Goal: Task Accomplishment & Management: Use online tool/utility

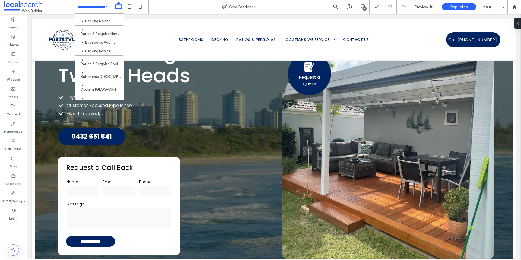
scroll to position [127, 0]
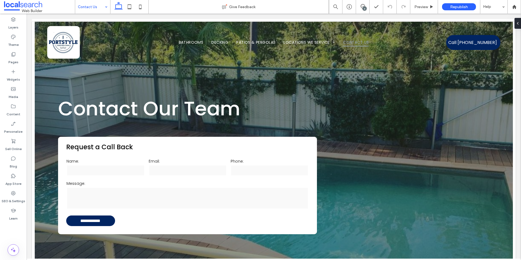
click at [89, 8] on input at bounding box center [91, 7] width 27 height 14
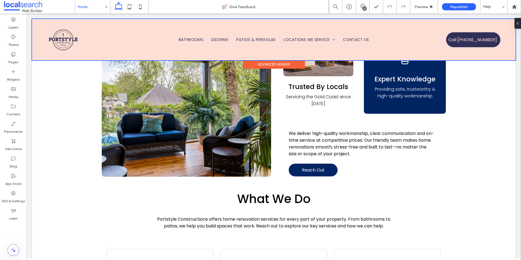
scroll to position [1087, 0]
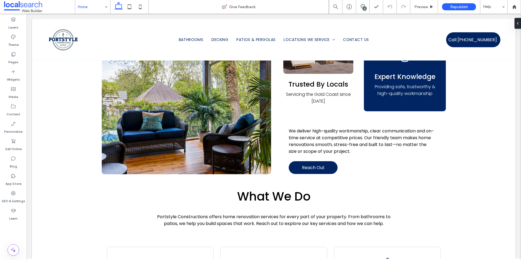
click at [101, 9] on input at bounding box center [91, 7] width 27 height 14
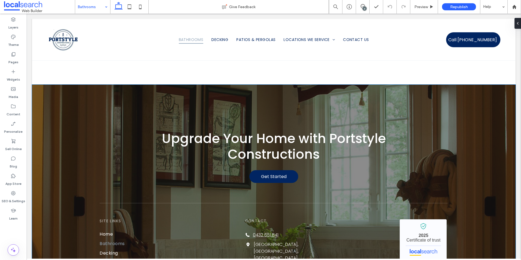
scroll to position [1057, 0]
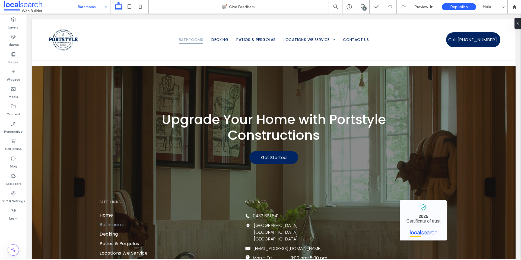
click at [89, 5] on input at bounding box center [91, 7] width 27 height 14
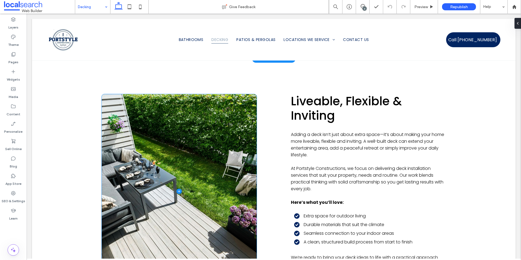
scroll to position [881, 0]
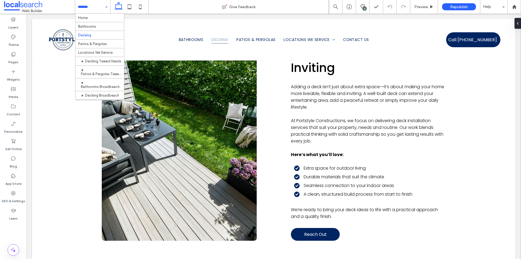
click at [90, 10] on input at bounding box center [91, 7] width 27 height 14
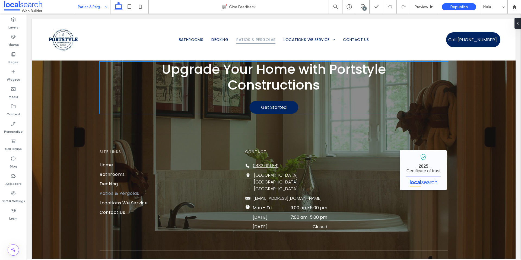
scroll to position [1094, 0]
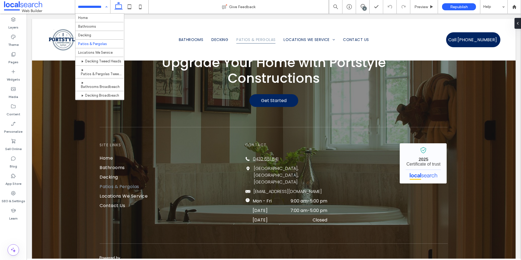
click at [93, 8] on input at bounding box center [91, 7] width 27 height 14
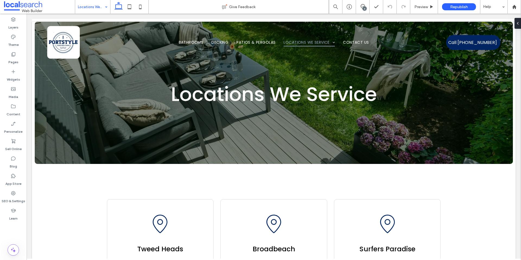
scroll to position [0, 0]
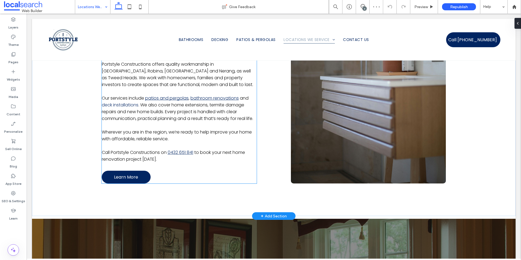
scroll to position [376, 0]
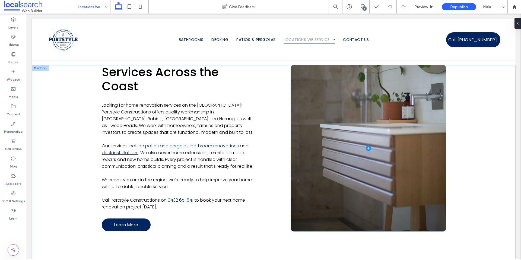
click at [310, 138] on span at bounding box center [368, 148] width 155 height 166
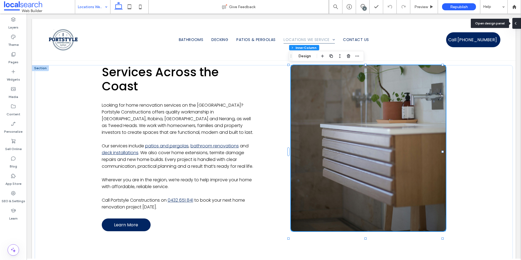
click at [518, 25] on div at bounding box center [516, 23] width 9 height 11
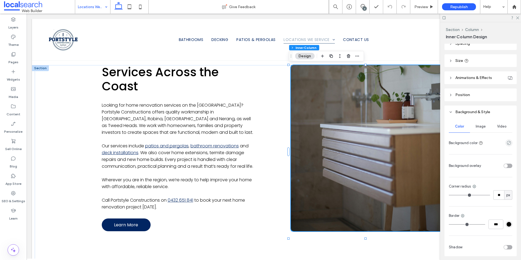
scroll to position [42, 0]
click at [481, 129] on div "Image" at bounding box center [480, 126] width 21 height 12
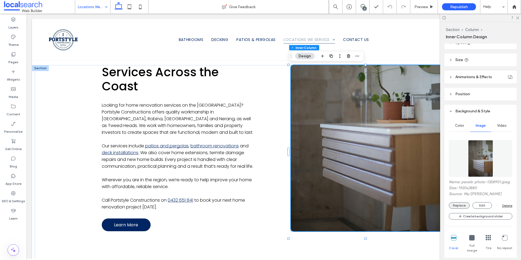
click at [456, 205] on button "Replace" at bounding box center [459, 205] width 21 height 7
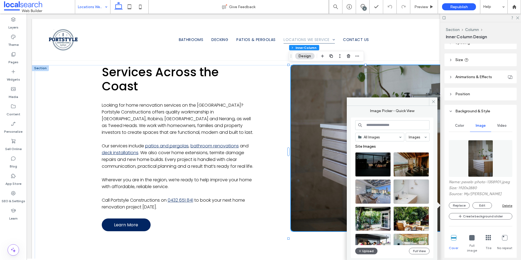
click at [383, 123] on input at bounding box center [392, 125] width 74 height 10
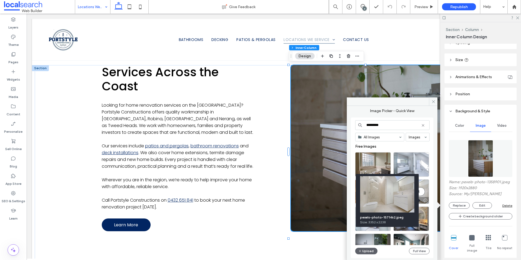
type input "********"
click at [425, 199] on div at bounding box center [425, 200] width 7 height 4
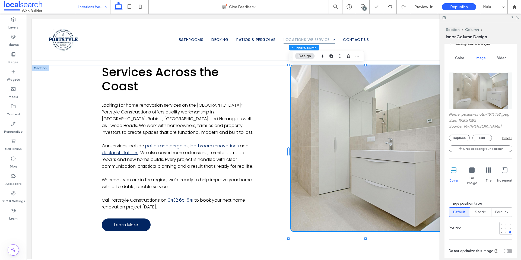
scroll to position [109, 0]
click at [504, 226] on div at bounding box center [506, 228] width 4 height 4
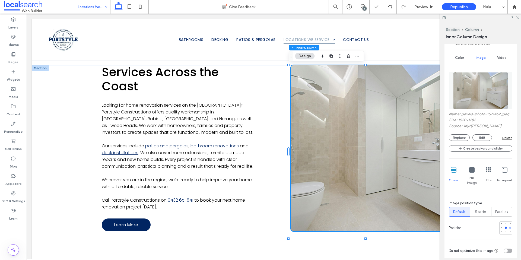
click at [509, 227] on div at bounding box center [510, 228] width 2 height 2
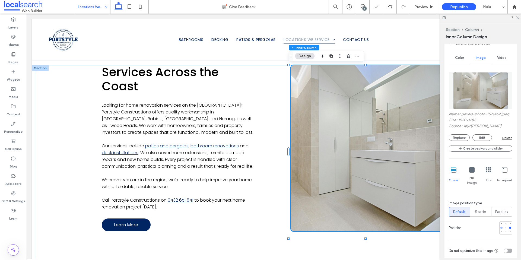
click at [500, 227] on div at bounding box center [501, 228] width 2 height 2
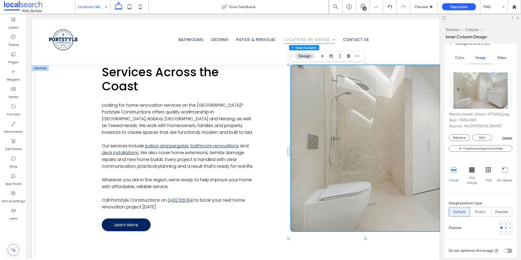
click at [505, 227] on div at bounding box center [506, 228] width 2 height 2
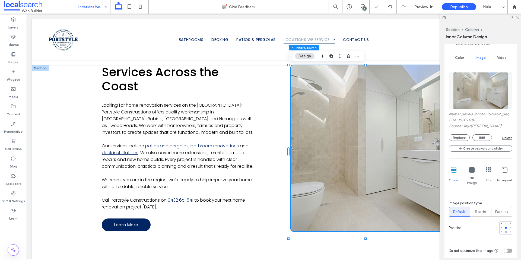
click at [504, 230] on div at bounding box center [506, 232] width 4 height 4
click at [505, 227] on div at bounding box center [506, 228] width 2 height 2
click at [59, 142] on div "Services Across the Coast Looking for home renovation services on the Gold Coas…" at bounding box center [274, 164] width 478 height 199
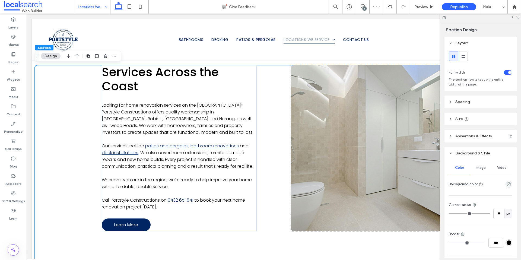
drag, startPoint x: 516, startPoint y: 17, endPoint x: 480, endPoint y: 16, distance: 36.6
click at [516, 17] on icon at bounding box center [518, 18] width 4 height 4
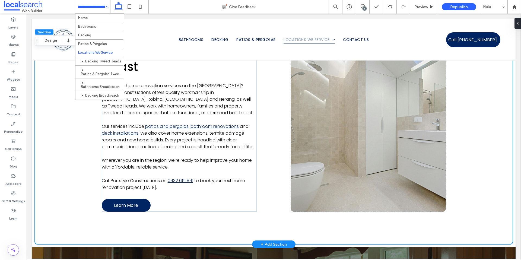
scroll to position [387, 0]
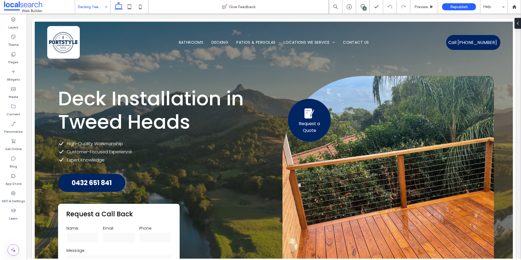
click at [96, 10] on input at bounding box center [91, 7] width 27 height 14
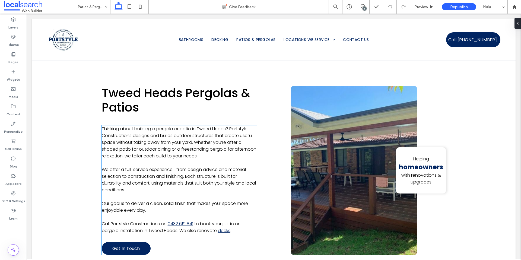
scroll to position [310, 0]
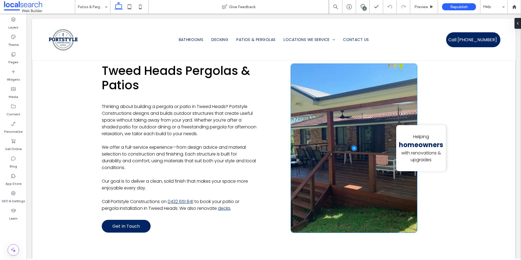
click at [325, 185] on span at bounding box center [354, 148] width 126 height 169
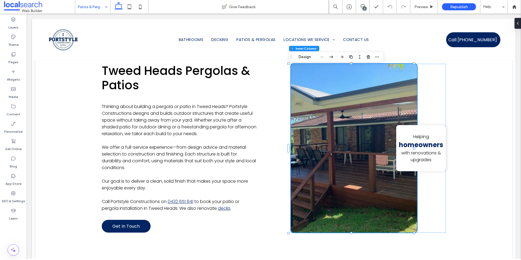
click at [99, 9] on input at bounding box center [91, 7] width 27 height 14
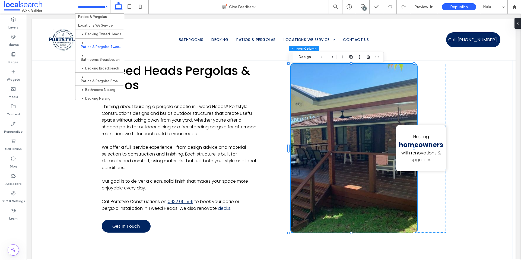
scroll to position [22, 0]
click at [84, 122] on div "Tweed Heads Pergolas & Patios Thinking about building a pergola or patio in Twe…" at bounding box center [274, 148] width 478 height 234
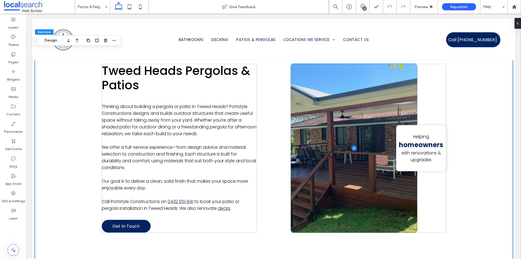
click at [364, 122] on span at bounding box center [354, 148] width 126 height 169
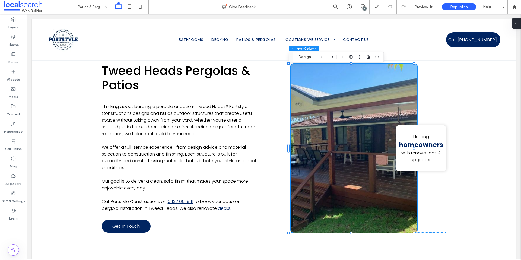
click at [515, 24] on use at bounding box center [515, 23] width 1 height 2
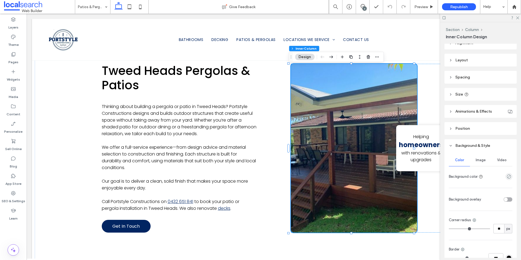
click at [483, 161] on span "Image" at bounding box center [481, 160] width 10 height 4
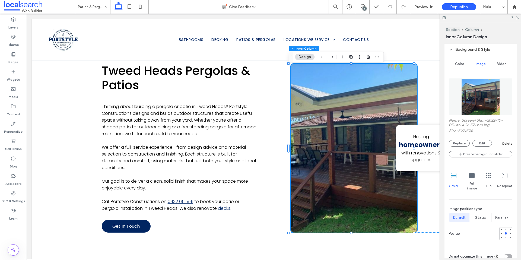
scroll to position [111, 0]
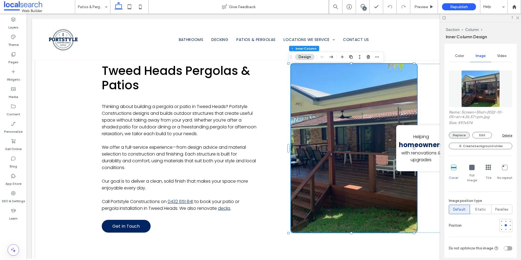
click at [464, 136] on button "Replace" at bounding box center [459, 135] width 21 height 7
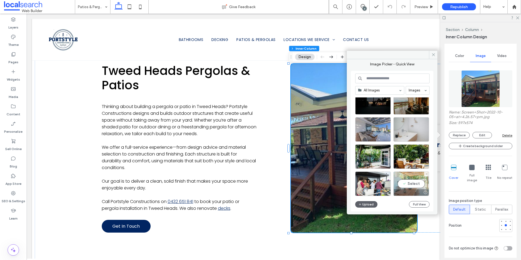
scroll to position [19, 0]
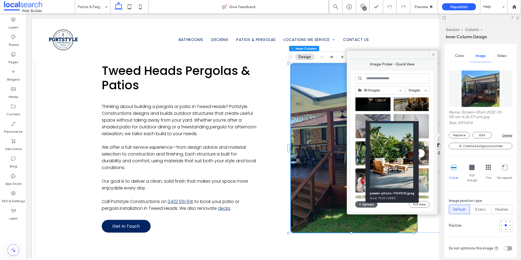
click at [424, 162] on div at bounding box center [425, 162] width 7 height 4
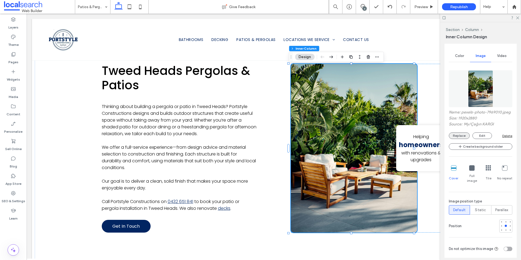
click at [458, 139] on button "Replace" at bounding box center [459, 135] width 21 height 7
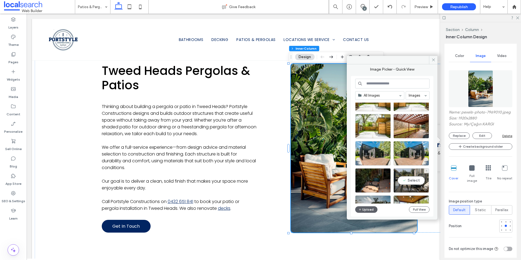
scroll to position [245, 0]
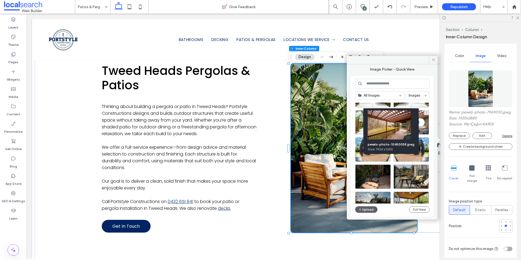
click at [426, 130] on div at bounding box center [425, 131] width 7 height 4
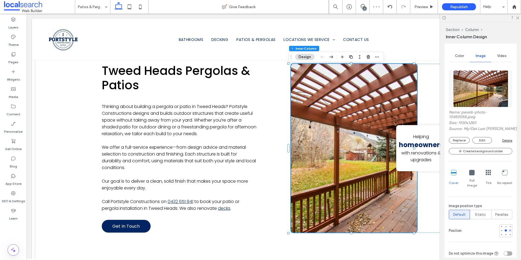
click at [509, 229] on div at bounding box center [510, 230] width 2 height 2
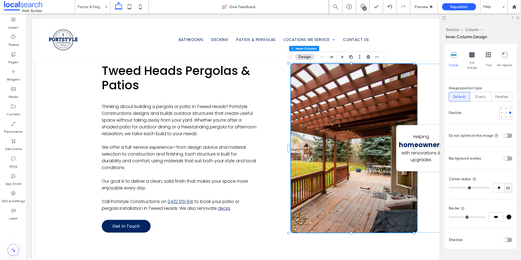
scroll to position [112, 0]
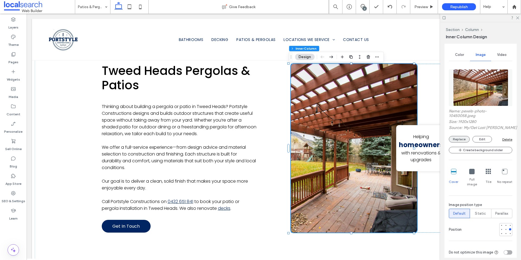
click at [457, 139] on button "Replace" at bounding box center [459, 139] width 21 height 7
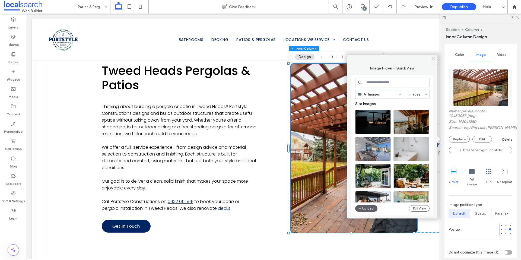
click at [370, 83] on input at bounding box center [392, 83] width 74 height 10
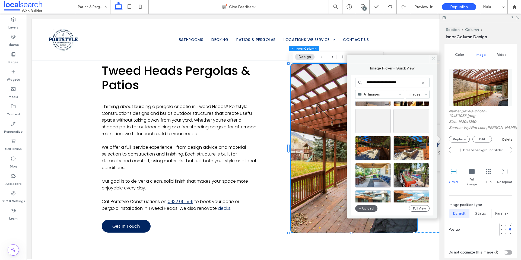
scroll to position [111, 0]
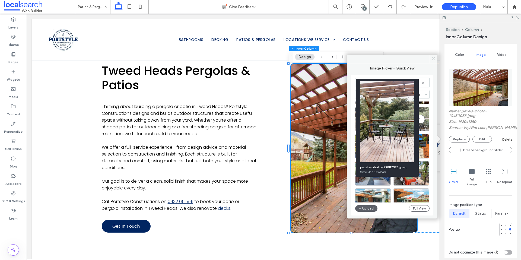
type input "**********"
click at [425, 128] on div at bounding box center [425, 128] width 7 height 4
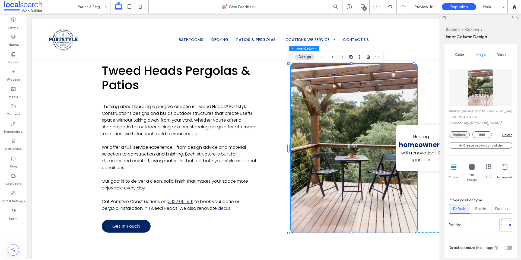
click at [460, 138] on button "Replace" at bounding box center [459, 134] width 21 height 7
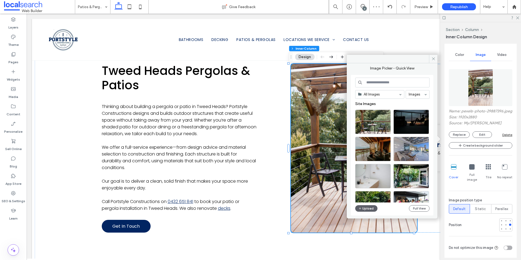
click at [400, 85] on input at bounding box center [392, 83] width 74 height 10
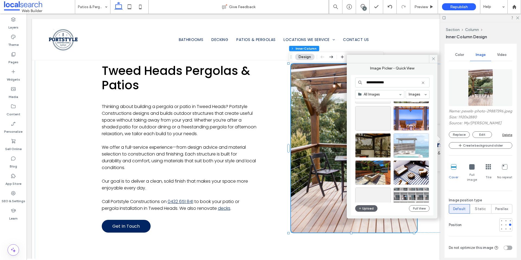
scroll to position [385, 0]
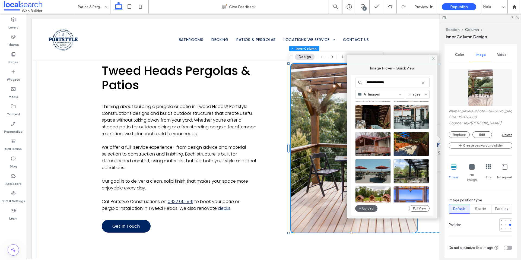
click at [383, 83] on input "**********" at bounding box center [392, 83] width 74 height 10
click at [381, 82] on input "**********" at bounding box center [392, 83] width 74 height 10
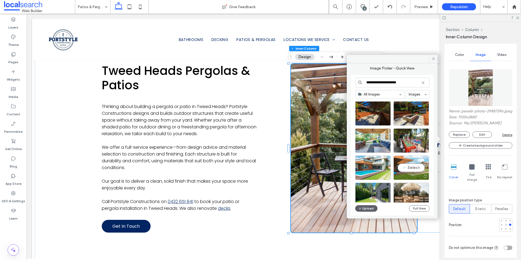
scroll to position [147, 0]
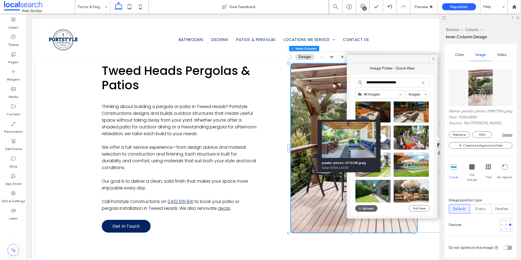
type input "**********"
click at [388, 145] on div at bounding box center [387, 146] width 7 height 4
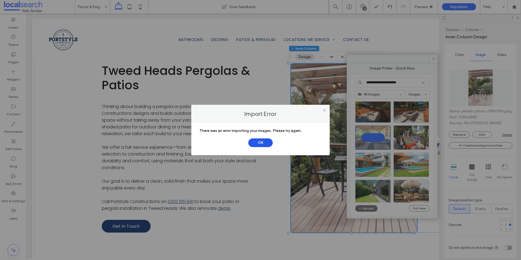
click at [262, 141] on button "OK" at bounding box center [260, 142] width 24 height 9
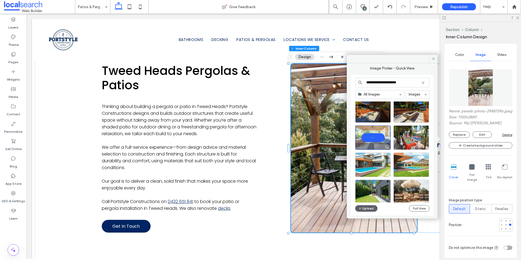
click at [387, 146] on div at bounding box center [387, 146] width 7 height 4
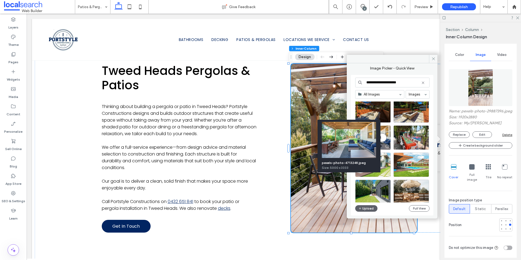
click at [351, 145] on img at bounding box center [349, 140] width 54 height 36
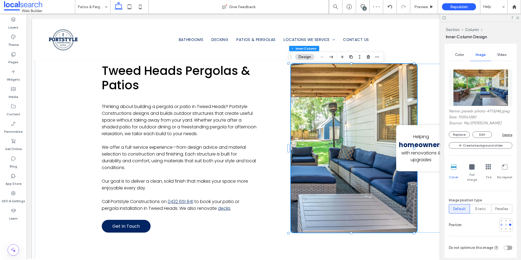
click at [500, 224] on div at bounding box center [502, 225] width 4 height 4
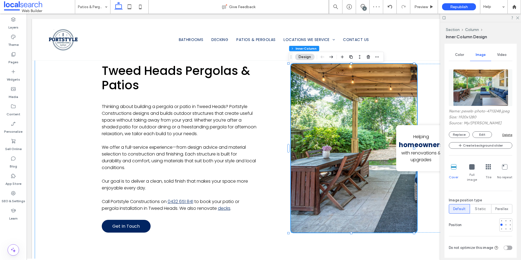
click at [58, 158] on div "Tweed Heads Pergolas & Patios Thinking about building a pergola or patio in Twe…" at bounding box center [274, 148] width 478 height 234
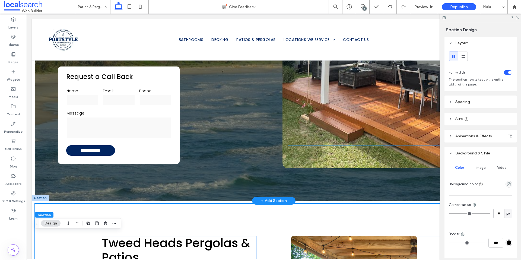
scroll to position [110, 0]
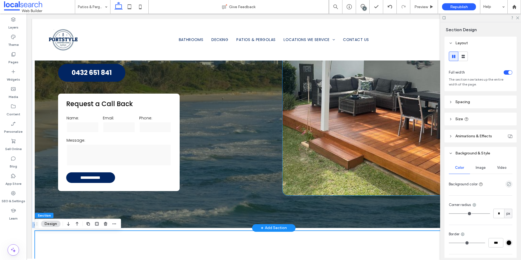
click at [298, 183] on div "Request a Quote" at bounding box center [387, 81] width 211 height 230
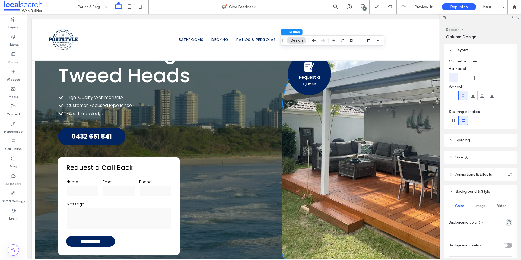
scroll to position [101, 0]
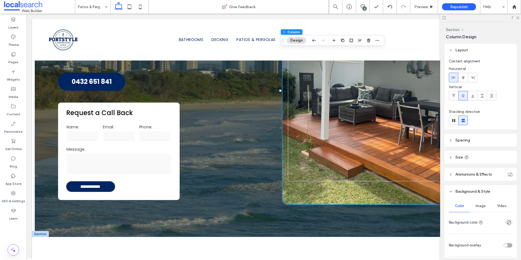
click at [477, 207] on span "Image" at bounding box center [481, 206] width 10 height 4
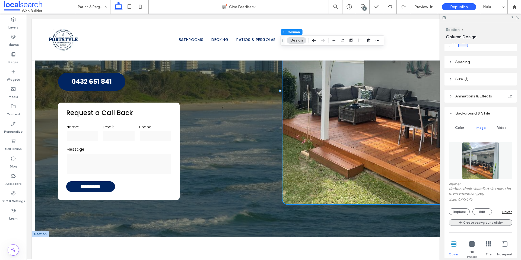
scroll to position [79, 0]
click at [461, 211] on button "Replace" at bounding box center [459, 210] width 21 height 7
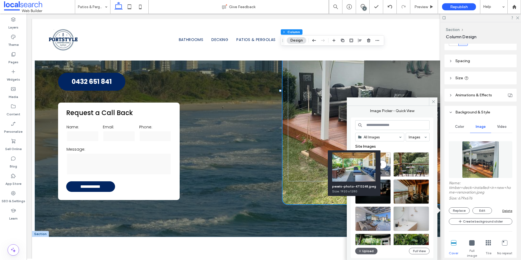
click at [387, 173] on div at bounding box center [387, 173] width 7 height 4
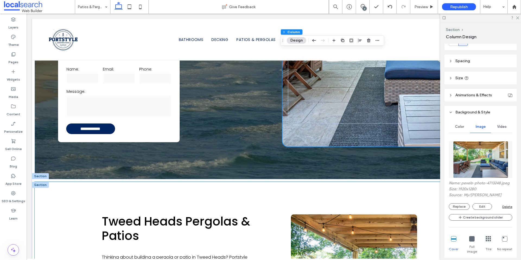
scroll to position [181, 0]
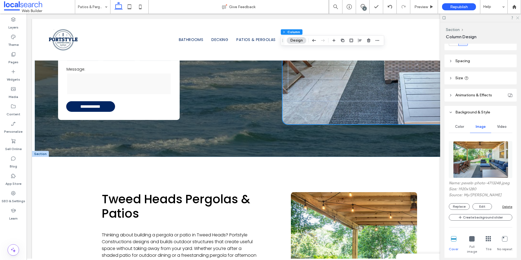
click at [518, 17] on icon at bounding box center [518, 18] width 4 height 4
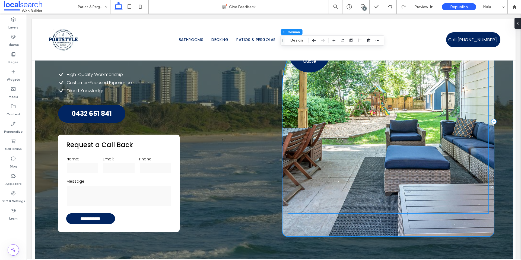
scroll to position [69, 0]
click at [297, 230] on div "Request a Quote" at bounding box center [387, 122] width 211 height 230
click at [515, 26] on span at bounding box center [515, 23] width 4 height 11
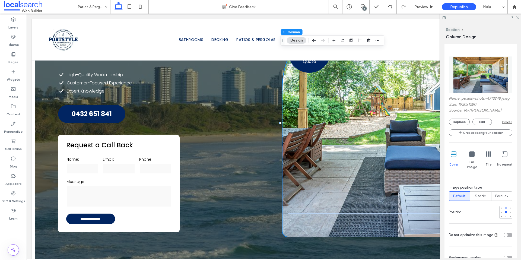
scroll to position [171, 0]
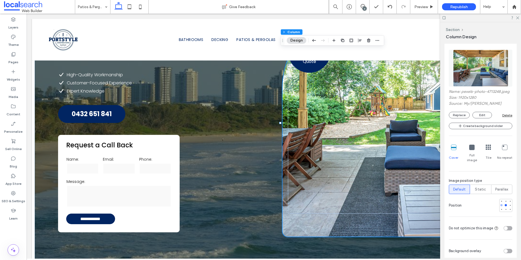
click at [500, 205] on div at bounding box center [501, 205] width 2 height 2
type input "***"
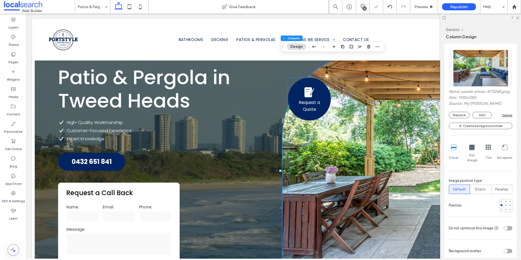
scroll to position [20, 0]
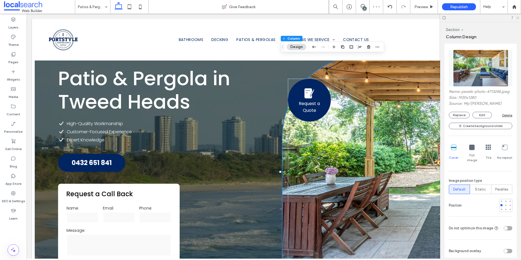
click at [516, 17] on icon at bounding box center [518, 18] width 4 height 4
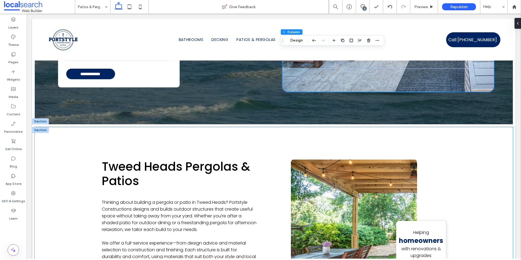
scroll to position [217, 0]
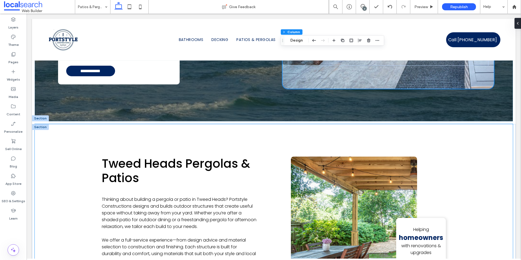
click at [262, 147] on div "Tweed Heads Pergolas & Patios Thinking about building a pergola or patio in Twe…" at bounding box center [274, 241] width 478 height 234
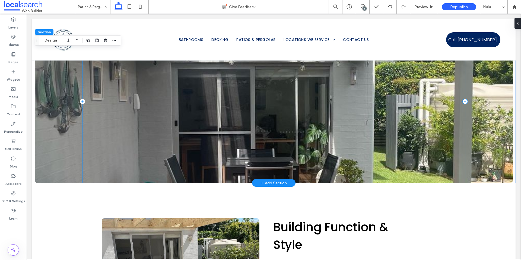
scroll to position [561, 0]
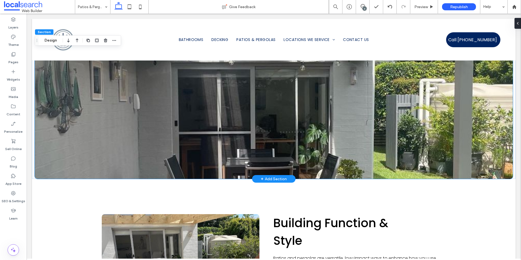
click at [45, 171] on div at bounding box center [274, 97] width 478 height 163
click at [519, 26] on div at bounding box center [516, 23] width 9 height 11
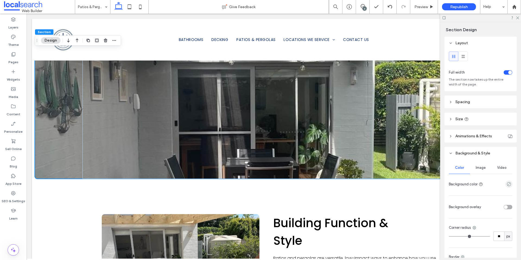
click at [485, 170] on div "Image" at bounding box center [480, 168] width 21 height 12
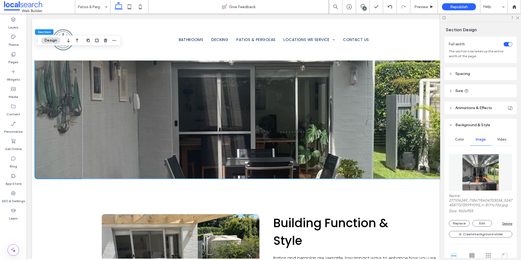
scroll to position [53, 0]
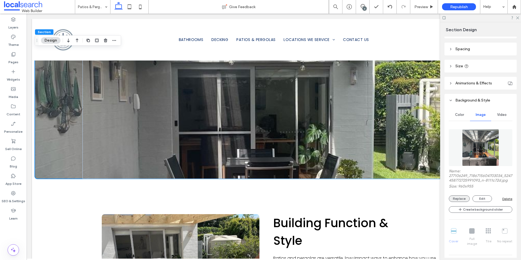
click at [460, 202] on button "Replace" at bounding box center [459, 198] width 21 height 7
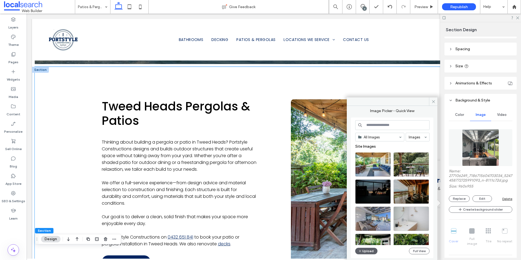
scroll to position [275, 0]
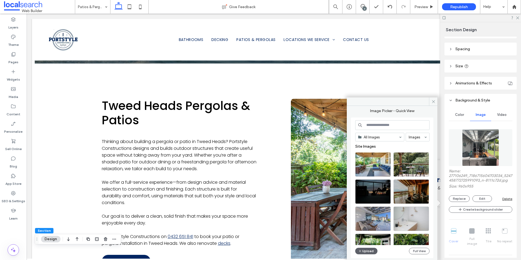
click at [378, 124] on input at bounding box center [392, 125] width 74 height 10
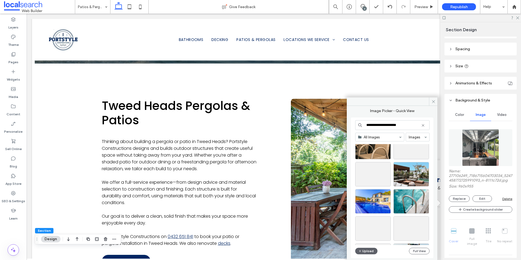
scroll to position [1759, 0]
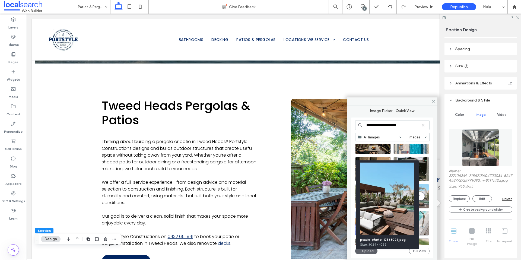
type input "**********"
click at [424, 203] on div at bounding box center [425, 205] width 7 height 4
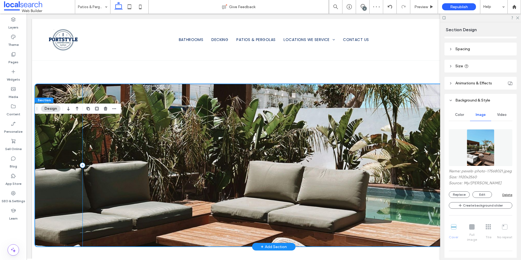
scroll to position [500, 0]
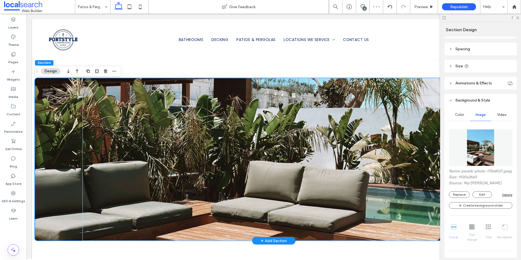
click at [62, 176] on div at bounding box center [274, 159] width 478 height 163
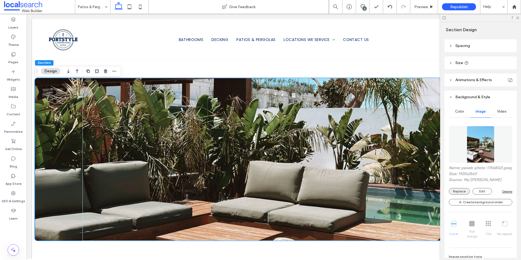
scroll to position [64, 0]
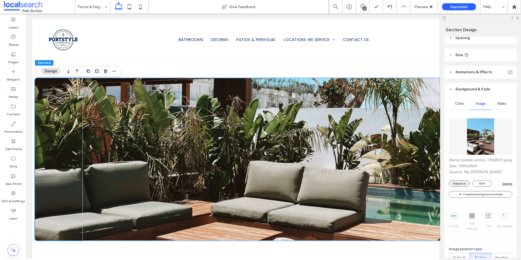
click at [456, 187] on button "Replace" at bounding box center [459, 183] width 21 height 7
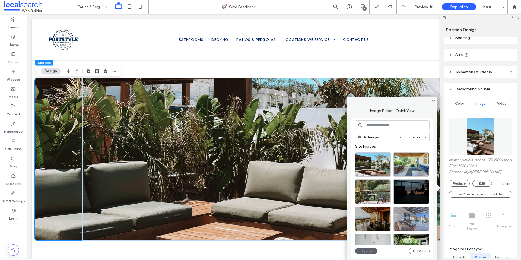
click at [386, 126] on input at bounding box center [392, 125] width 74 height 10
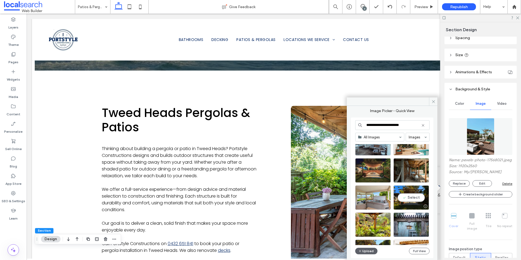
scroll to position [163, 0]
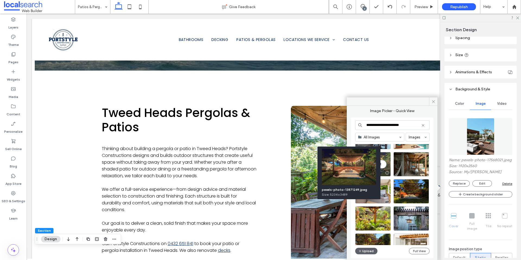
type input "**********"
click at [387, 171] on div at bounding box center [387, 173] width 7 height 4
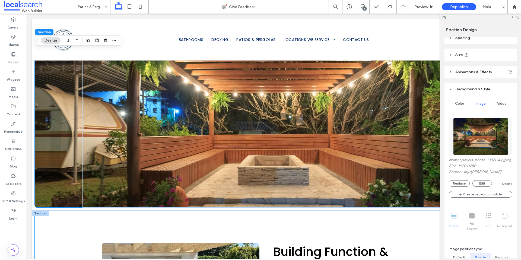
scroll to position [530, 0]
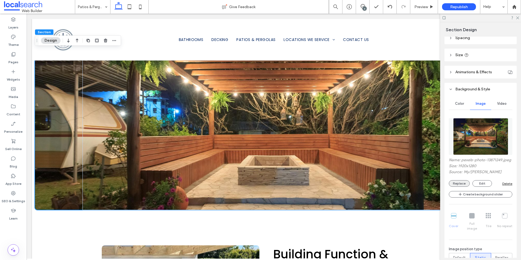
click at [458, 187] on button "Replace" at bounding box center [459, 183] width 21 height 7
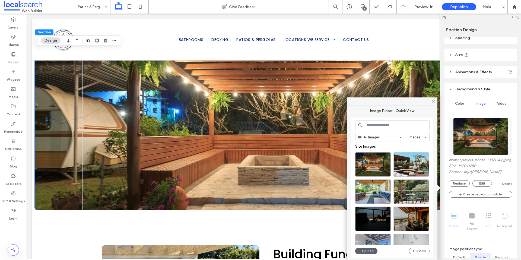
click at [372, 126] on input at bounding box center [392, 125] width 74 height 10
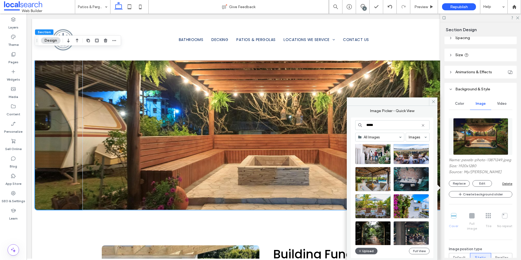
scroll to position [223, 0]
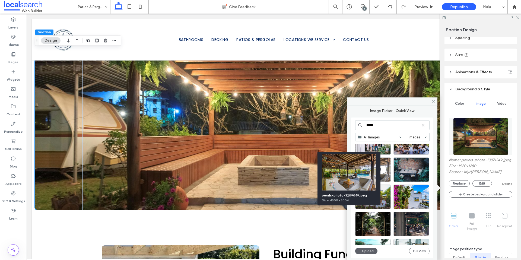
type input "*****"
click at [389, 179] on div at bounding box center [387, 178] width 7 height 4
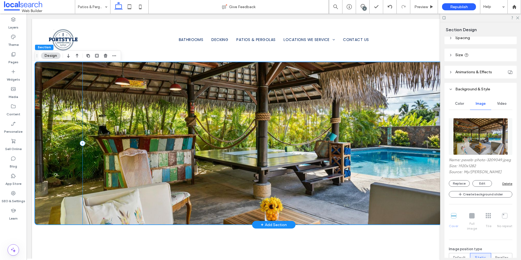
scroll to position [515, 0]
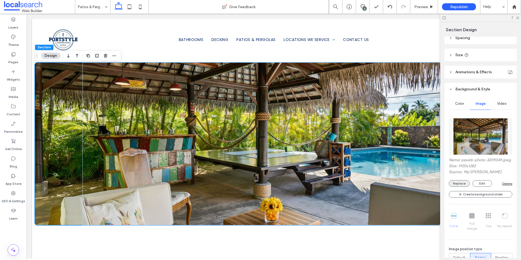
click at [459, 187] on button "Replace" at bounding box center [459, 183] width 21 height 7
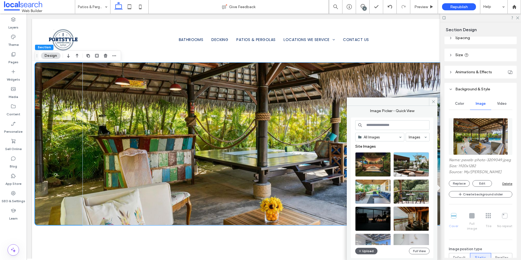
click at [392, 127] on input at bounding box center [392, 125] width 74 height 10
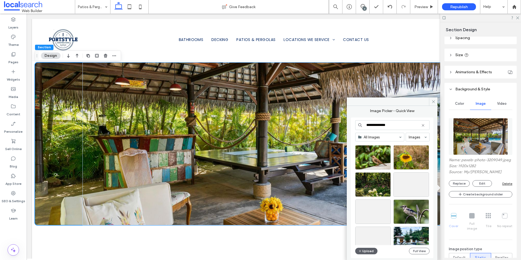
scroll to position [558, 0]
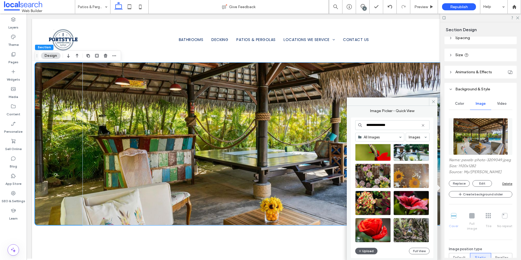
click at [372, 127] on input "**********" at bounding box center [392, 125] width 74 height 10
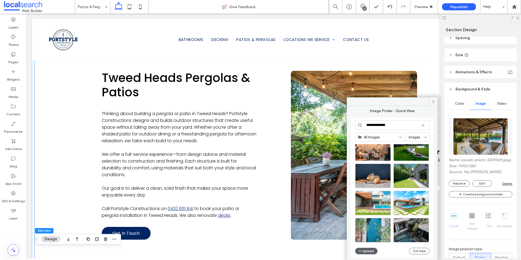
scroll to position [255, 0]
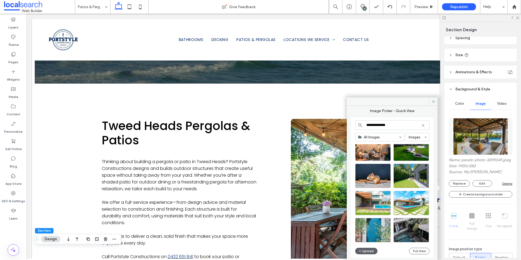
click at [400, 125] on input "**********" at bounding box center [392, 125] width 74 height 10
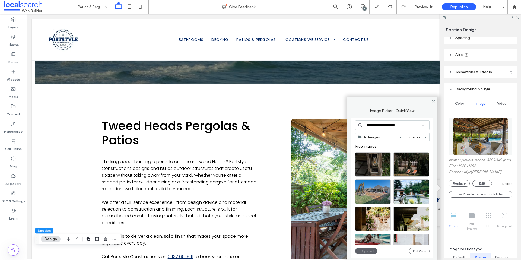
type input "**********"
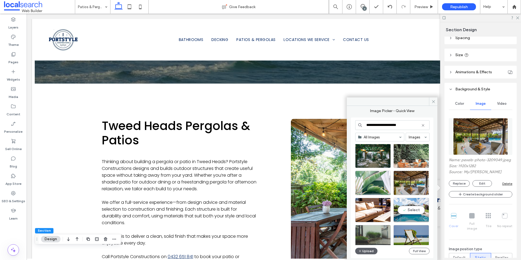
scroll to position [1376, 0]
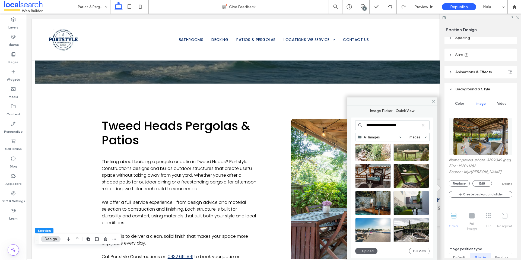
scroll to position [2627, 0]
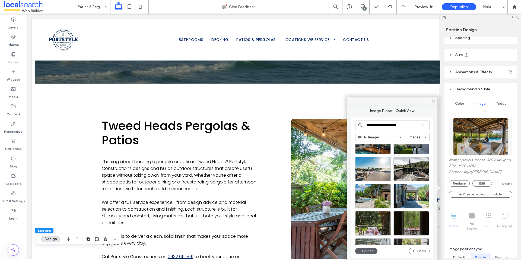
click at [433, 102] on use at bounding box center [433, 101] width 3 height 3
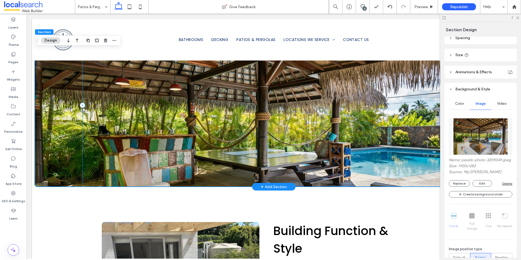
scroll to position [498, 0]
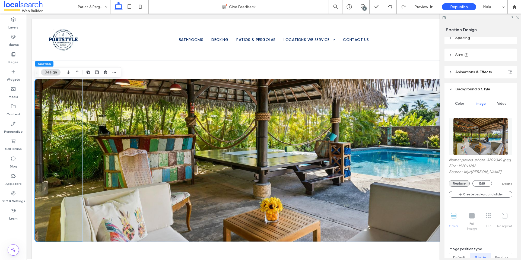
click at [459, 187] on button "Replace" at bounding box center [459, 183] width 21 height 7
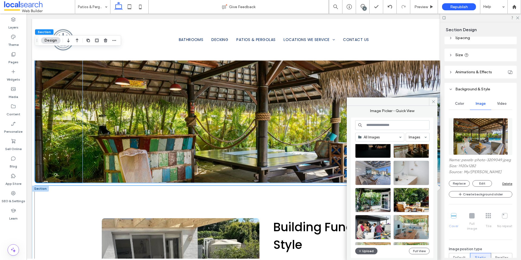
scroll to position [507, 0]
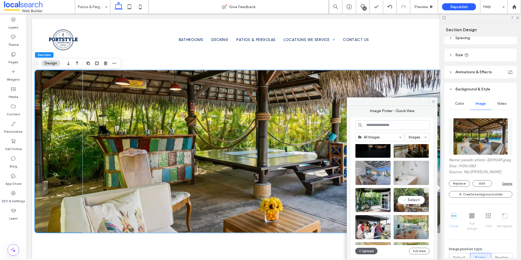
click at [426, 208] on div at bounding box center [425, 208] width 7 height 4
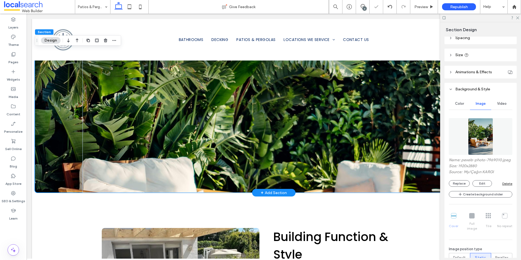
scroll to position [386, 0]
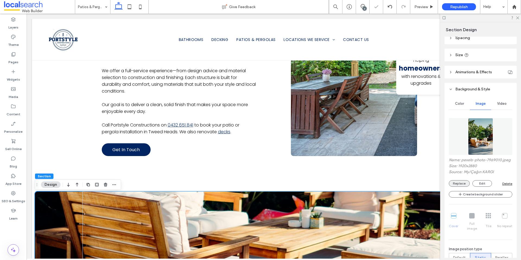
click at [455, 187] on button "Replace" at bounding box center [459, 183] width 21 height 7
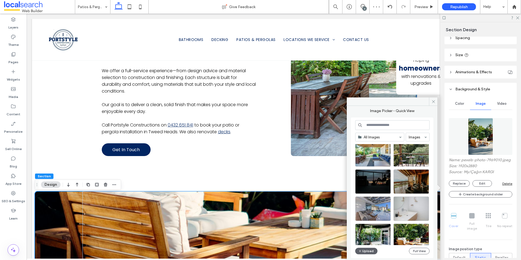
scroll to position [0, 0]
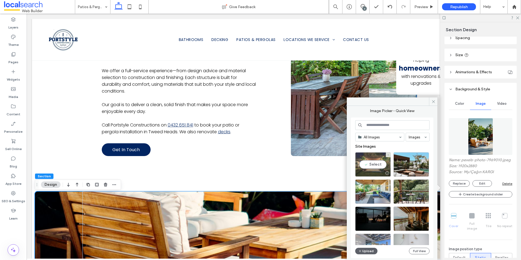
click at [389, 173] on div at bounding box center [387, 173] width 7 height 4
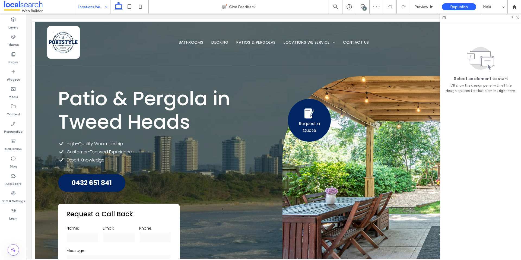
click at [94, 7] on input at bounding box center [91, 7] width 27 height 14
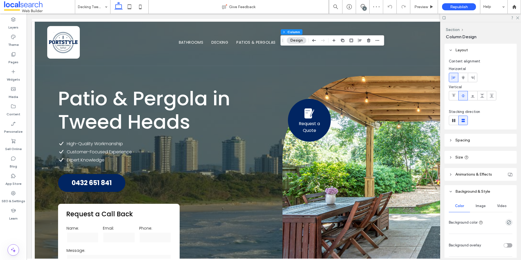
click at [480, 206] on span "Image" at bounding box center [481, 206] width 10 height 4
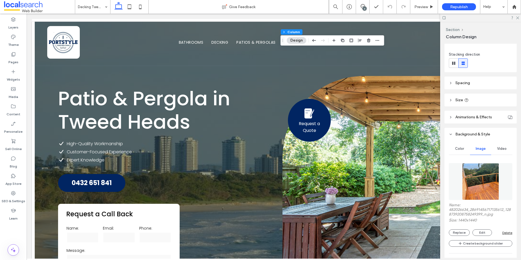
scroll to position [58, 0]
click at [459, 232] on button "Replace" at bounding box center [459, 231] width 21 height 7
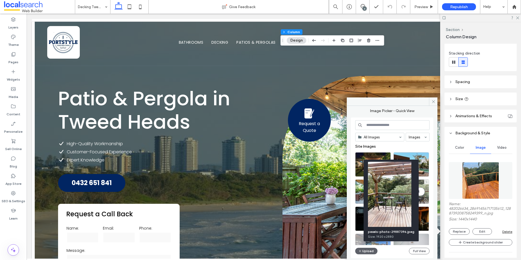
click at [425, 200] on div at bounding box center [425, 200] width 7 height 4
type input "***"
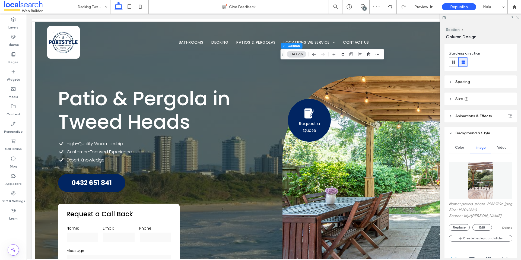
click at [516, 17] on use at bounding box center [517, 18] width 3 height 3
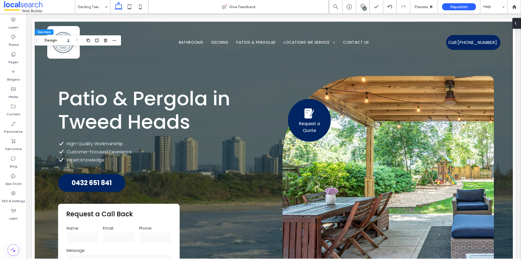
click at [519, 25] on div at bounding box center [516, 23] width 9 height 11
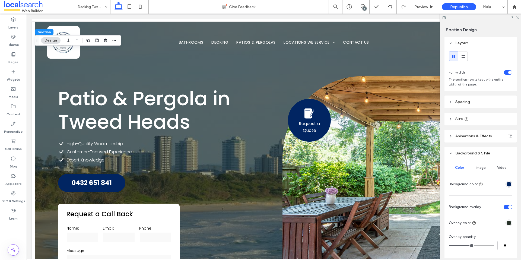
click at [481, 168] on span "Image" at bounding box center [481, 168] width 10 height 4
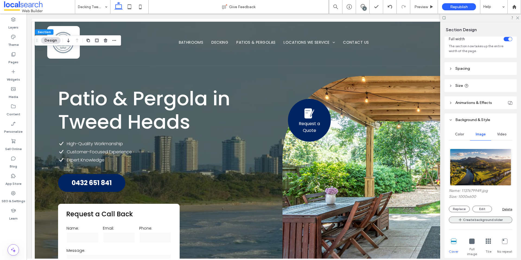
scroll to position [37, 0]
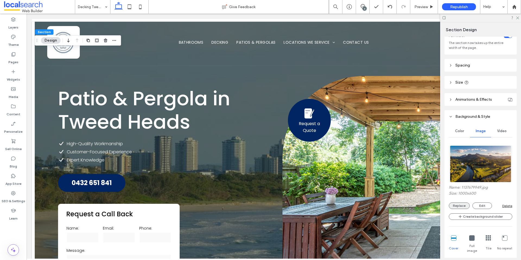
click at [462, 204] on button "Replace" at bounding box center [459, 205] width 21 height 7
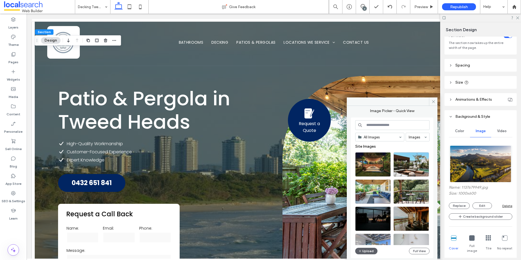
click at [383, 123] on input at bounding box center [392, 125] width 74 height 10
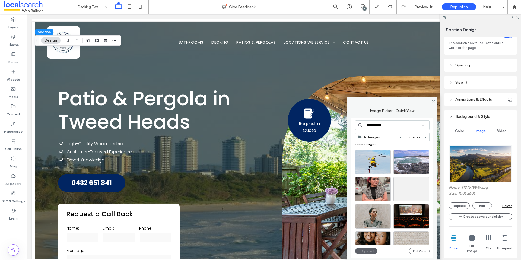
scroll to position [0, 0]
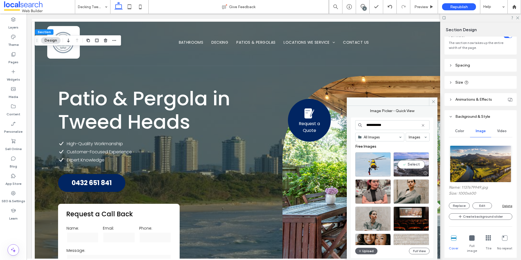
type input "**********"
click at [426, 173] on div at bounding box center [425, 173] width 7 height 4
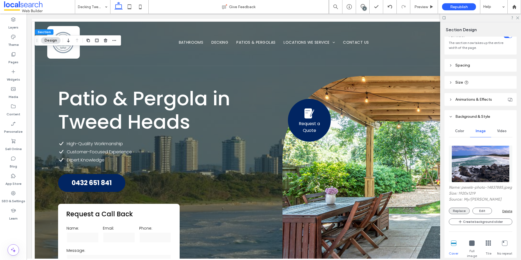
click at [459, 214] on button "Replace" at bounding box center [459, 211] width 21 height 7
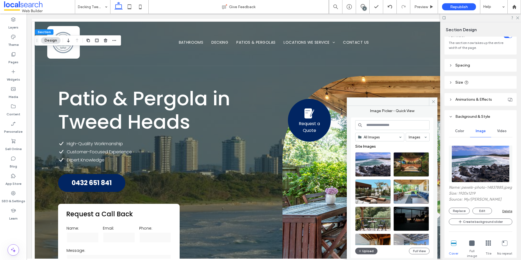
click at [376, 125] on input at bounding box center [392, 125] width 74 height 10
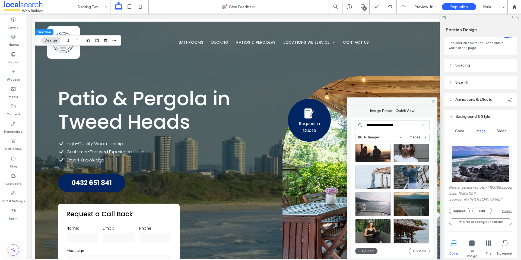
scroll to position [719, 0]
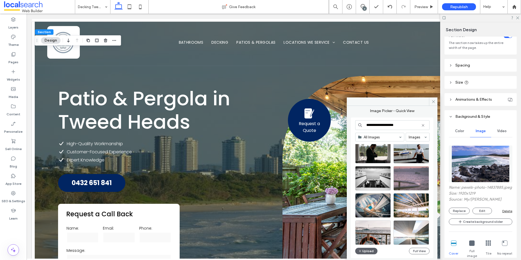
click at [386, 125] on input "**********" at bounding box center [392, 125] width 74 height 10
drag, startPoint x: 396, startPoint y: 125, endPoint x: 377, endPoint y: 125, distance: 18.7
click at [377, 125] on input "**********" at bounding box center [392, 125] width 74 height 10
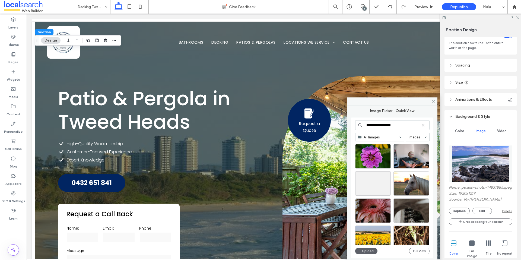
scroll to position [233, 0]
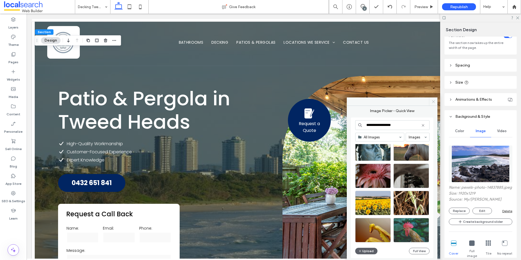
type input "**********"
click at [436, 102] on span at bounding box center [433, 101] width 8 height 8
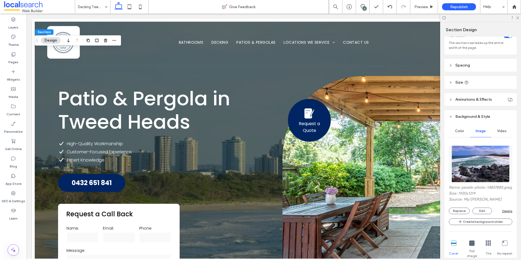
click at [519, 17] on div at bounding box center [480, 18] width 81 height 8
click at [517, 18] on use at bounding box center [517, 18] width 3 height 3
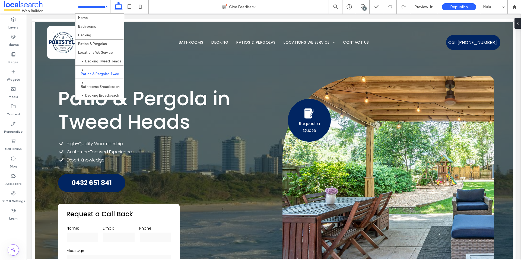
click at [95, 12] on input at bounding box center [91, 7] width 27 height 14
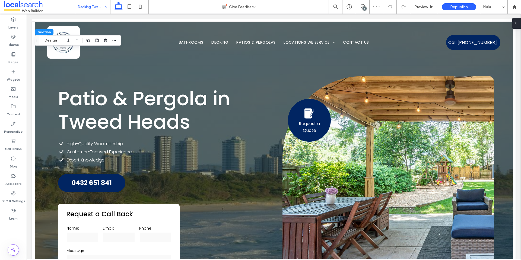
click at [516, 24] on icon at bounding box center [515, 23] width 4 height 4
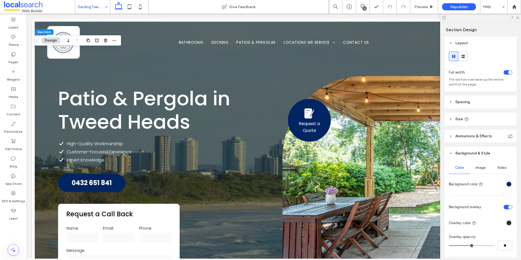
click at [484, 172] on div "Image" at bounding box center [480, 168] width 21 height 12
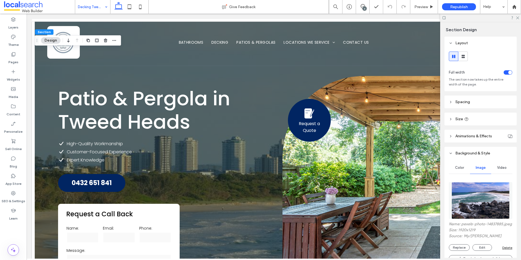
click at [475, 208] on img at bounding box center [481, 200] width 58 height 37
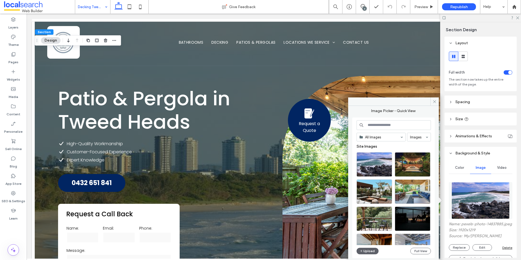
click at [380, 127] on input at bounding box center [394, 125] width 74 height 10
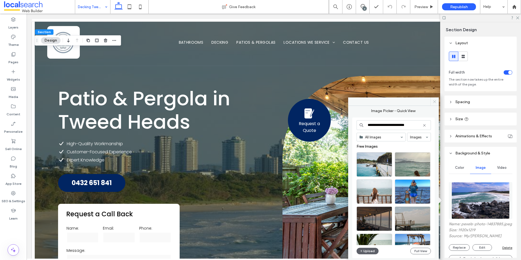
type input "**********"
click at [434, 102] on icon at bounding box center [435, 102] width 4 height 4
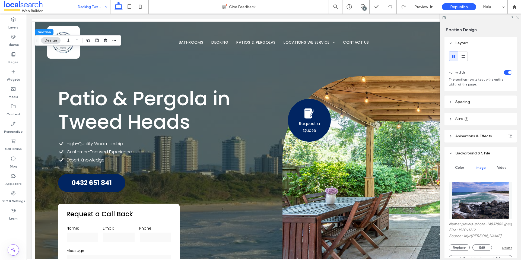
click at [518, 17] on use at bounding box center [517, 18] width 3 height 3
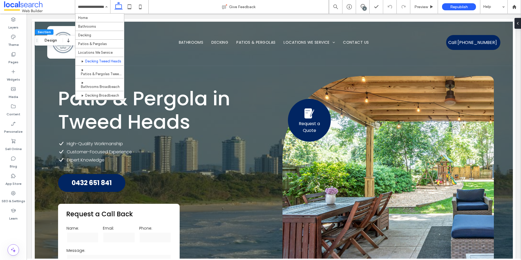
drag, startPoint x: 85, startPoint y: 20, endPoint x: 91, endPoint y: 19, distance: 5.7
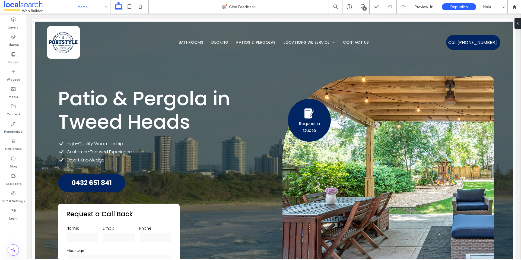
click at [96, 9] on input at bounding box center [91, 7] width 27 height 14
click at [91, 11] on input at bounding box center [91, 7] width 27 height 14
click at [92, 9] on input at bounding box center [91, 7] width 27 height 14
click at [97, 5] on input at bounding box center [91, 7] width 27 height 14
